Goal: Task Accomplishment & Management: Manage account settings

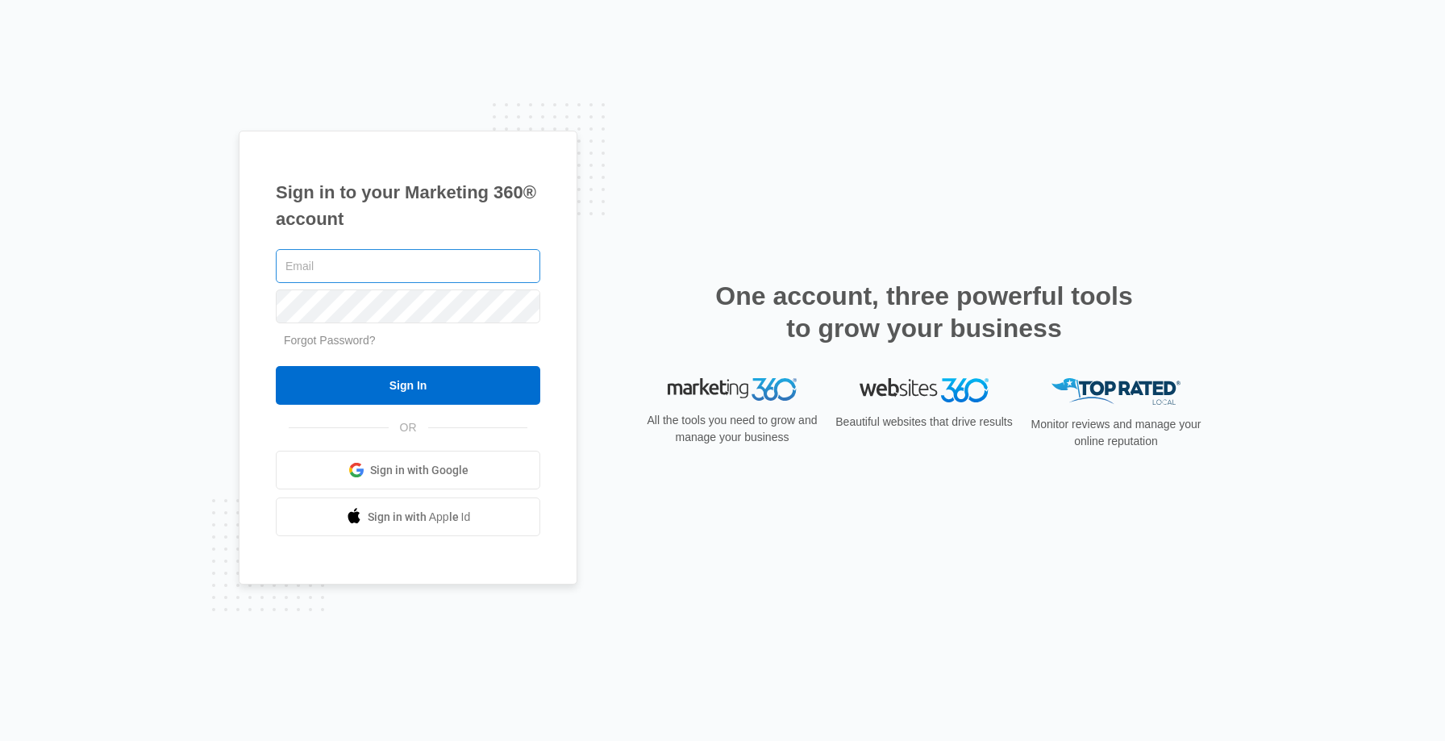
click at [477, 265] on input "text" at bounding box center [408, 266] width 265 height 34
type input "[EMAIL_ADDRESS][DOMAIN_NAME]"
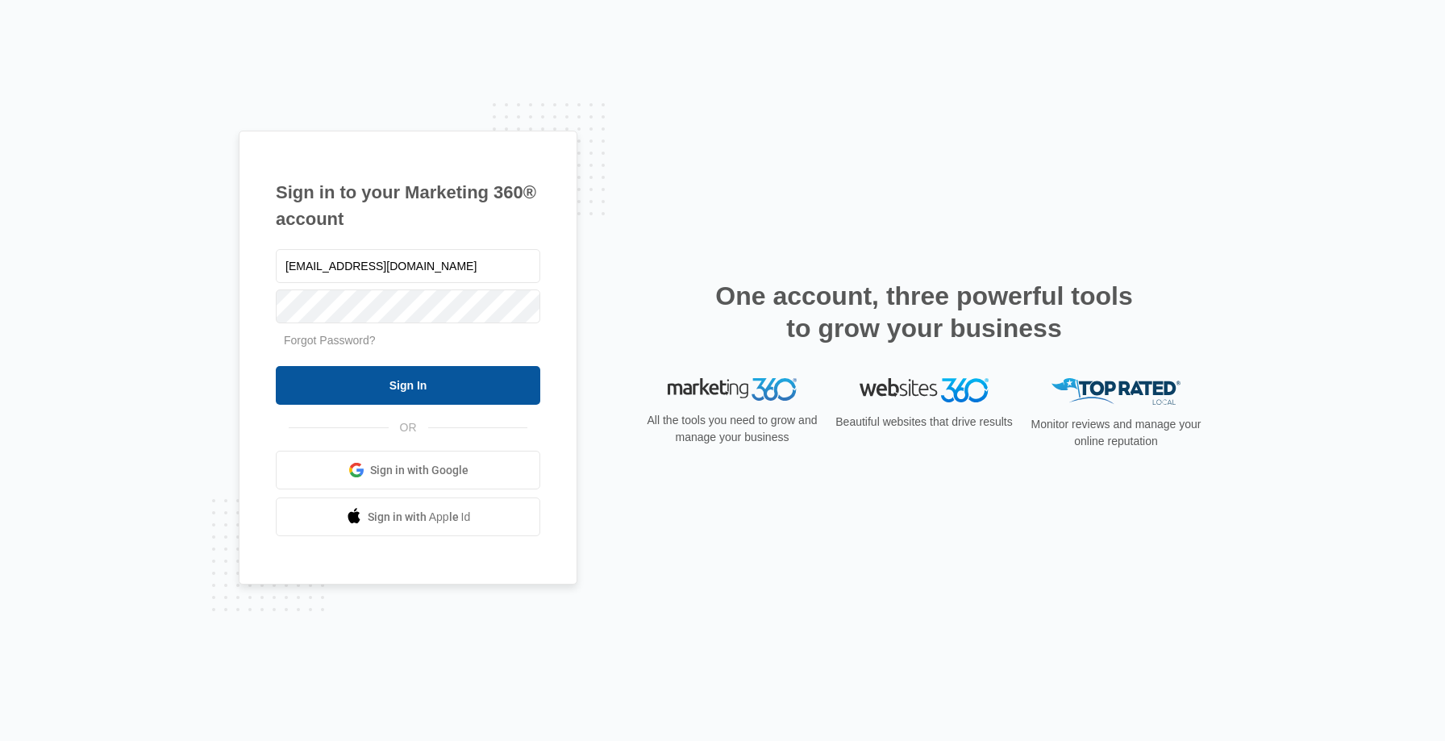
click at [398, 390] on input "Sign In" at bounding box center [408, 385] width 265 height 39
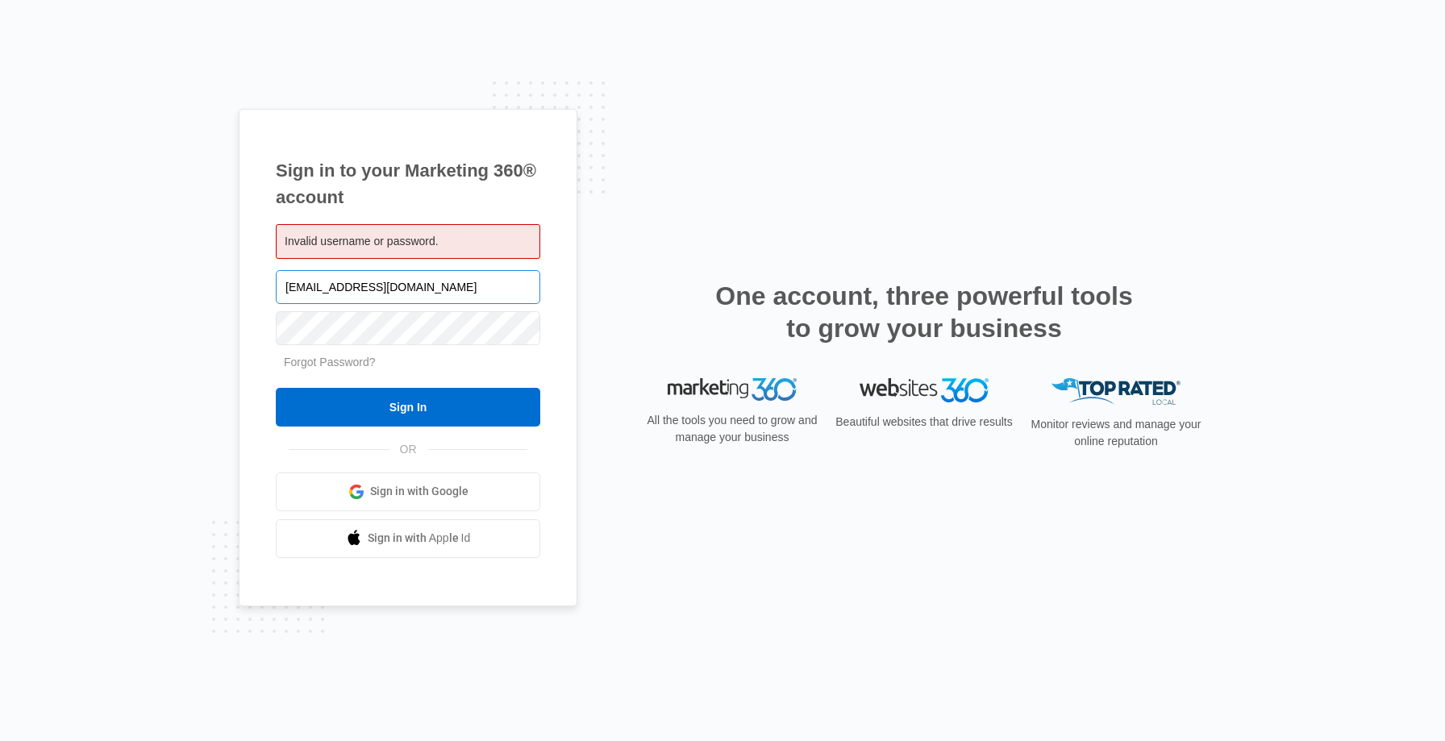
drag, startPoint x: 402, startPoint y: 288, endPoint x: 341, endPoint y: 294, distance: 60.8
click at [341, 294] on input "[EMAIL_ADDRESS][DOMAIN_NAME]" at bounding box center [408, 287] width 265 height 34
type input "lisacbyrge"
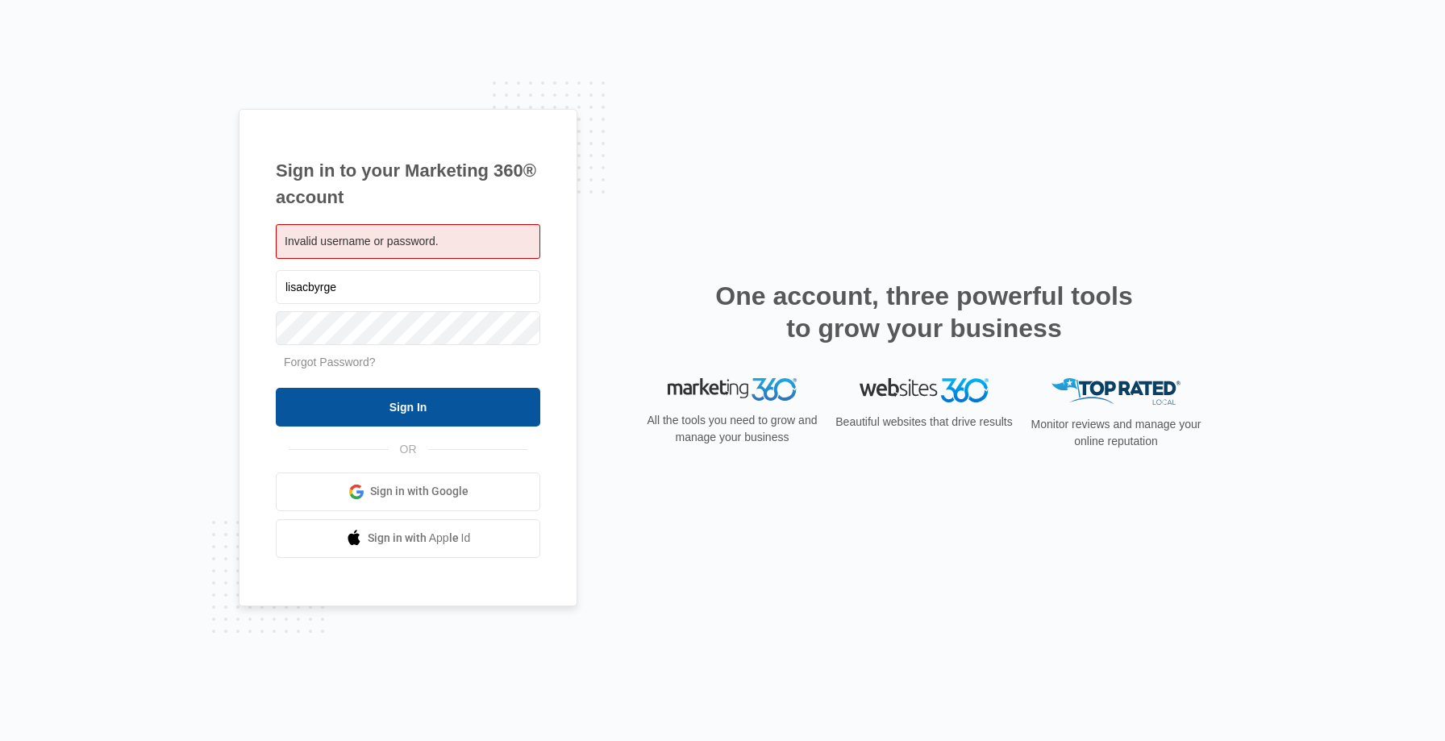
click at [403, 409] on input "Sign In" at bounding box center [408, 407] width 265 height 39
click at [409, 402] on input "Sign In" at bounding box center [408, 407] width 265 height 39
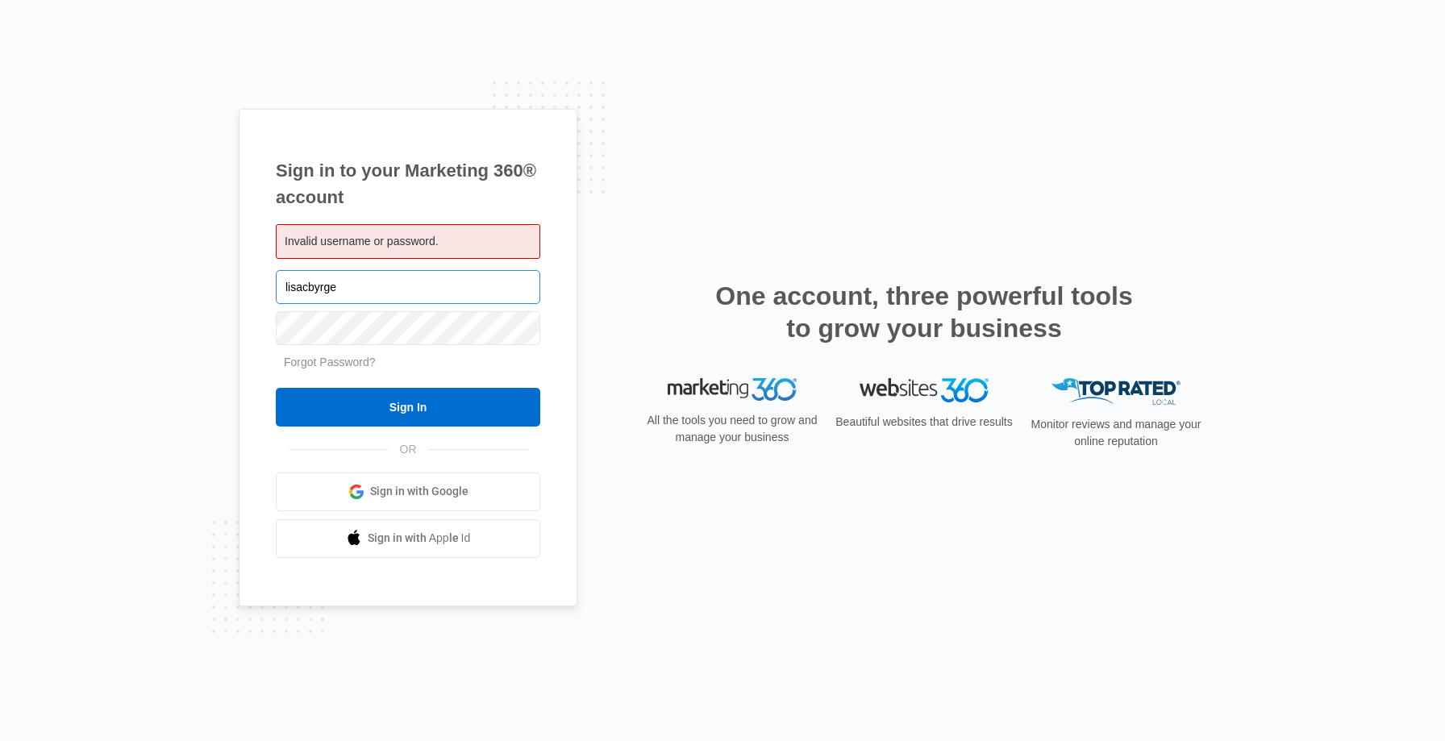
click at [345, 286] on input "lisacbyrge" at bounding box center [408, 287] width 265 height 34
